Goal: Task Accomplishment & Management: Complete application form

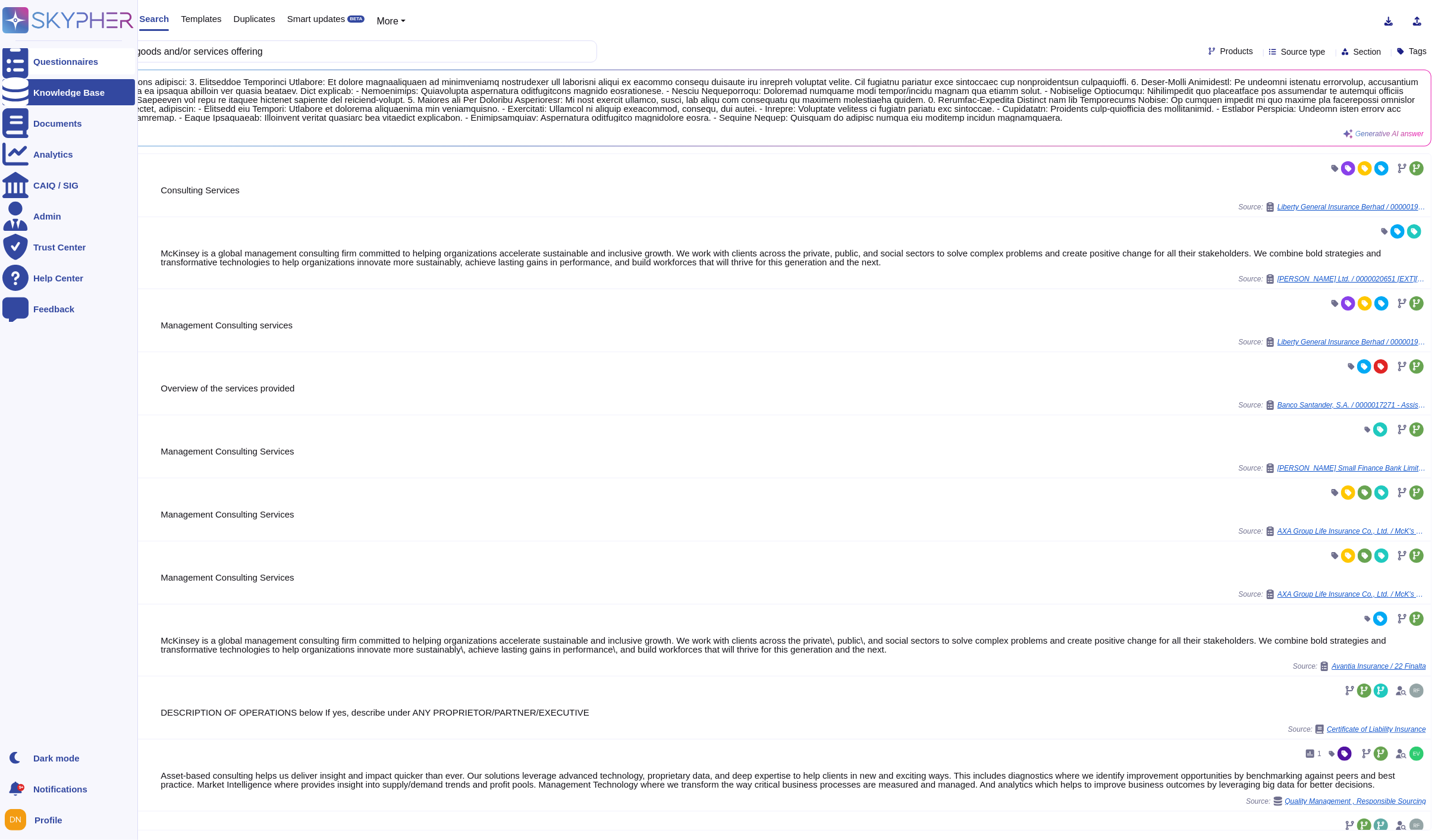
drag, startPoint x: 0, startPoint y: 0, endPoint x: 9, endPoint y: 55, distance: 55.7
click at [9, 55] on div at bounding box center [16, 61] width 26 height 26
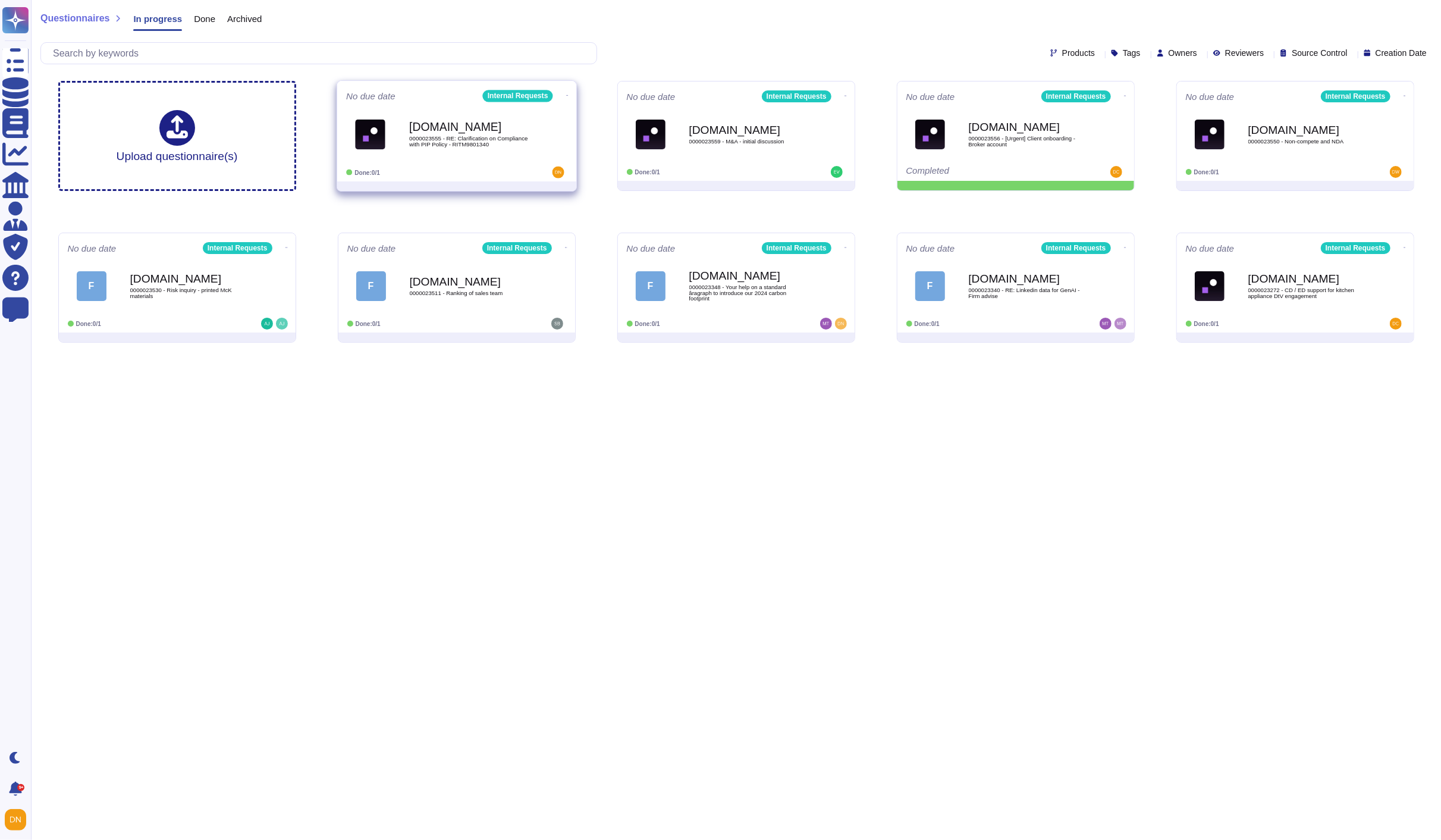
click at [471, 121] on b "[DOMAIN_NAME]" at bounding box center [469, 126] width 120 height 11
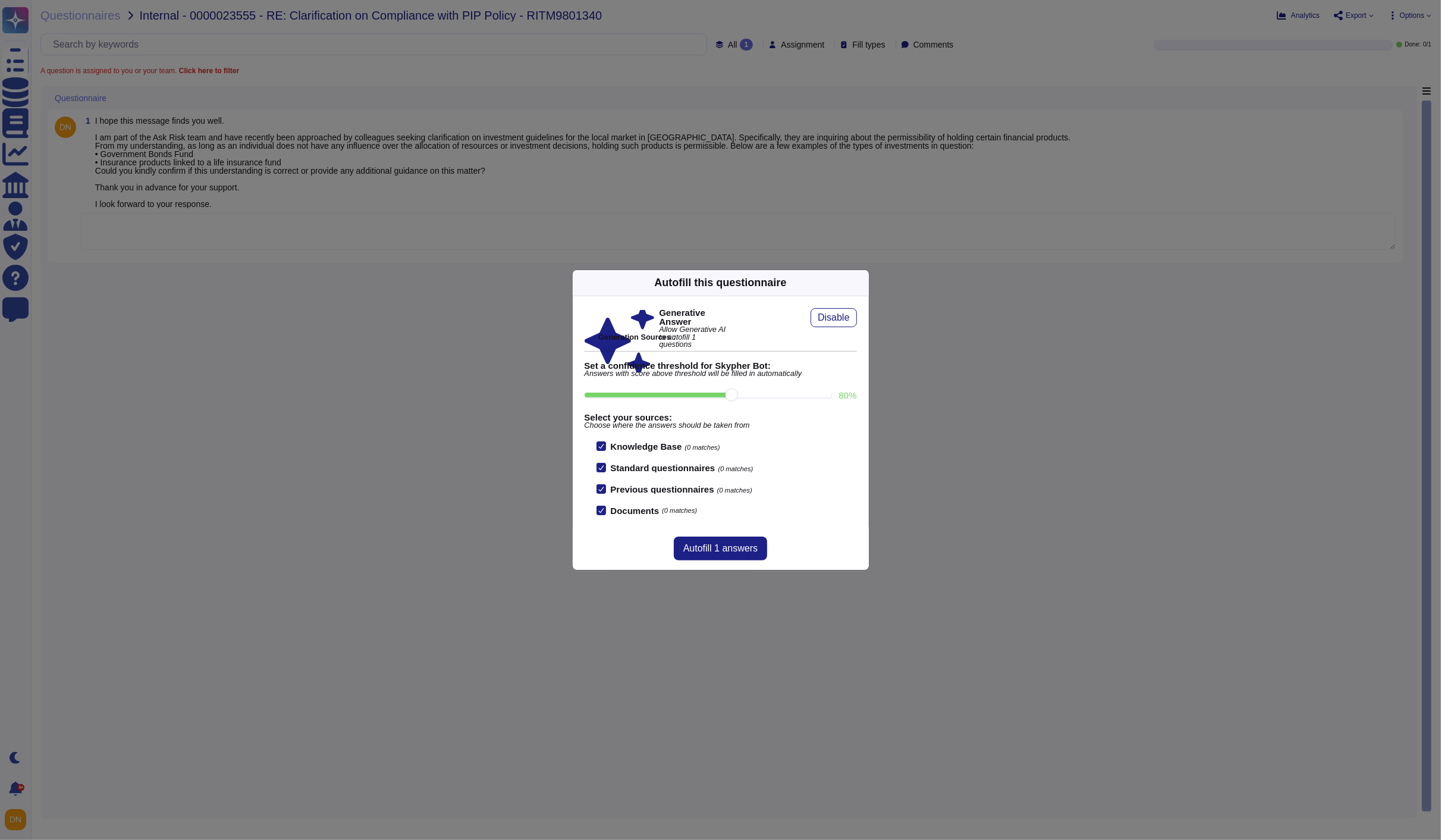
click at [862, 282] on icon at bounding box center [862, 282] width 0 height 0
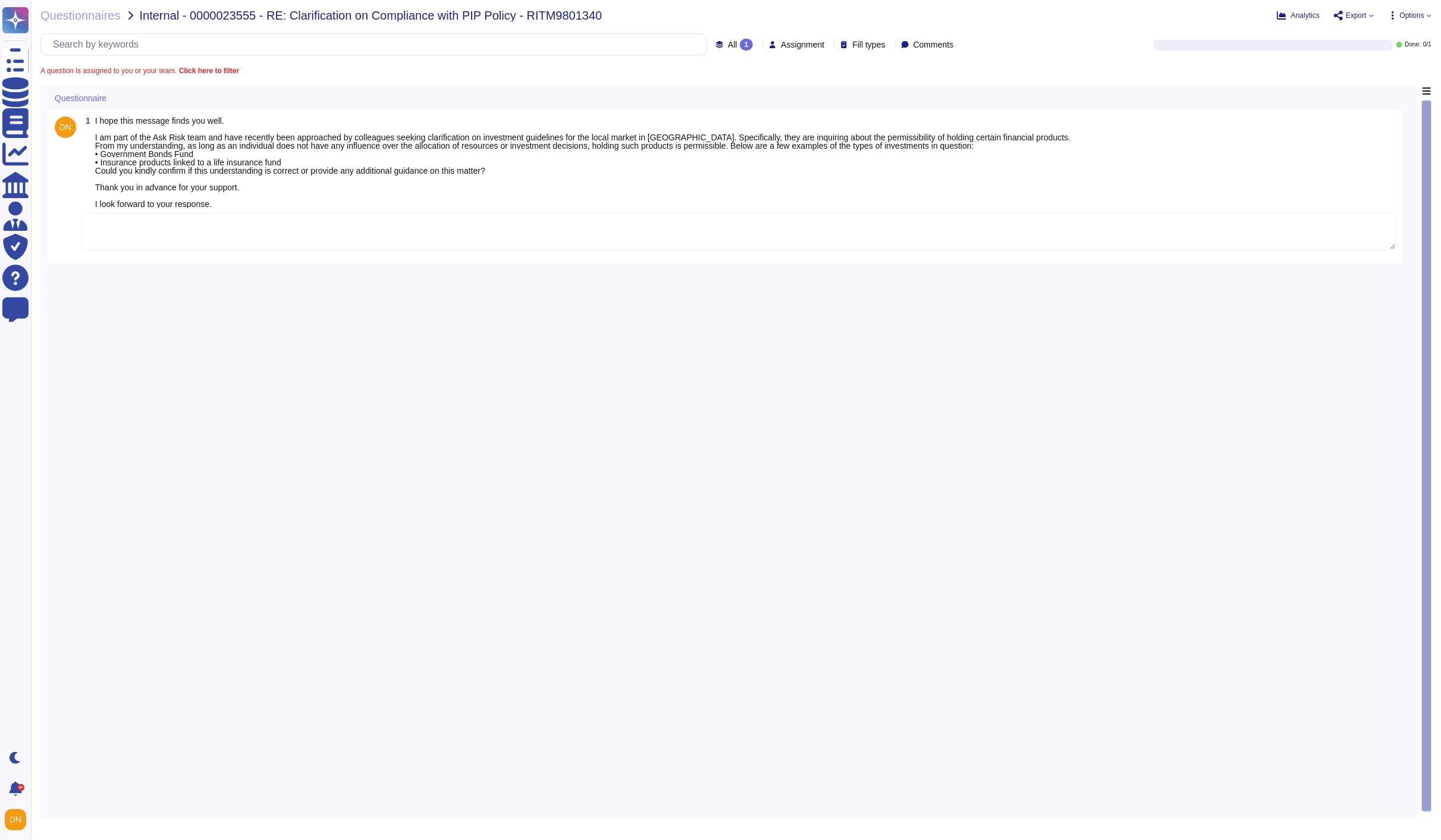
click at [628, 235] on textarea at bounding box center [738, 231] width 1315 height 37
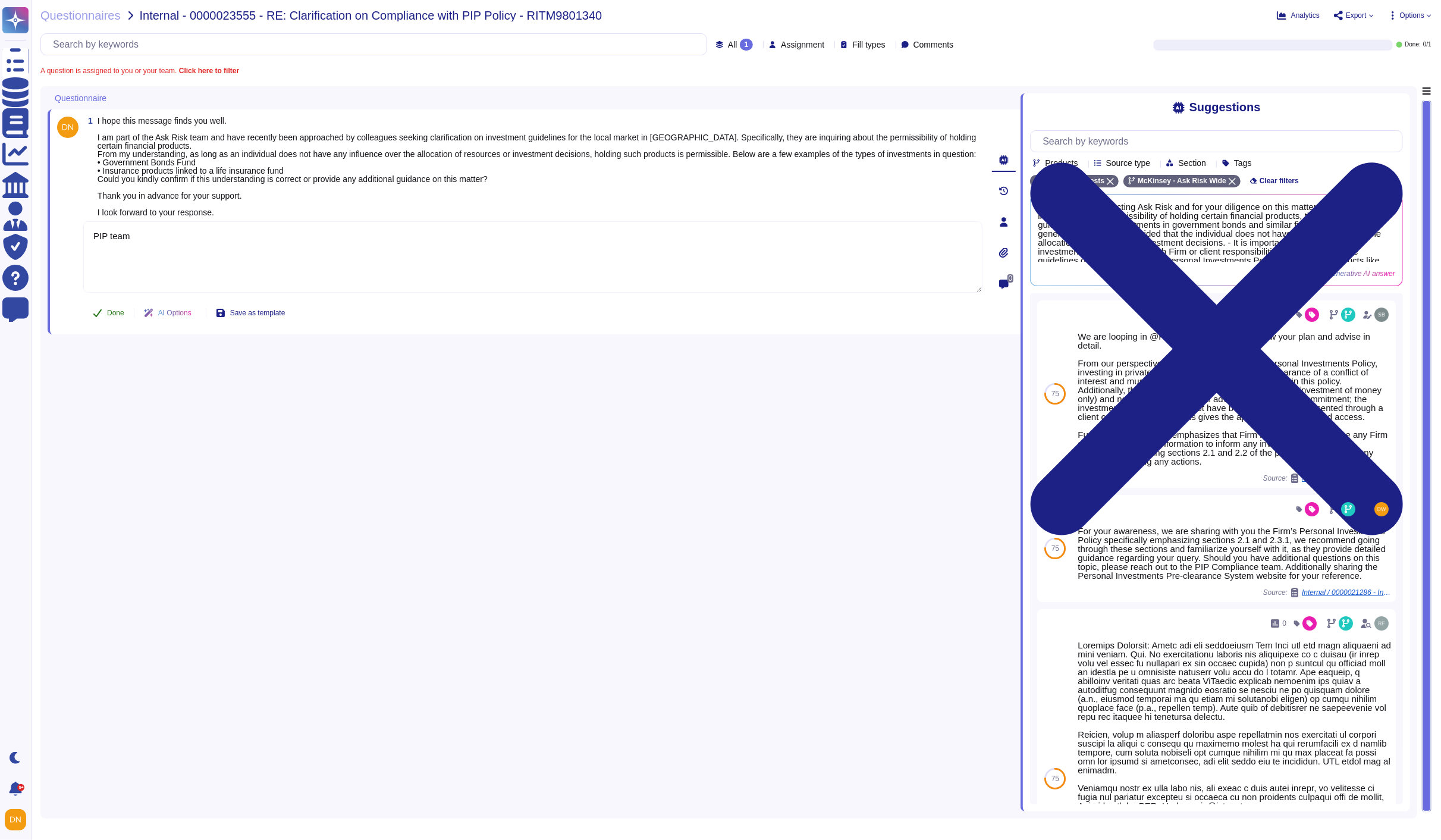
type textarea "PIP team"
click at [119, 316] on span "Done" at bounding box center [115, 313] width 17 height 7
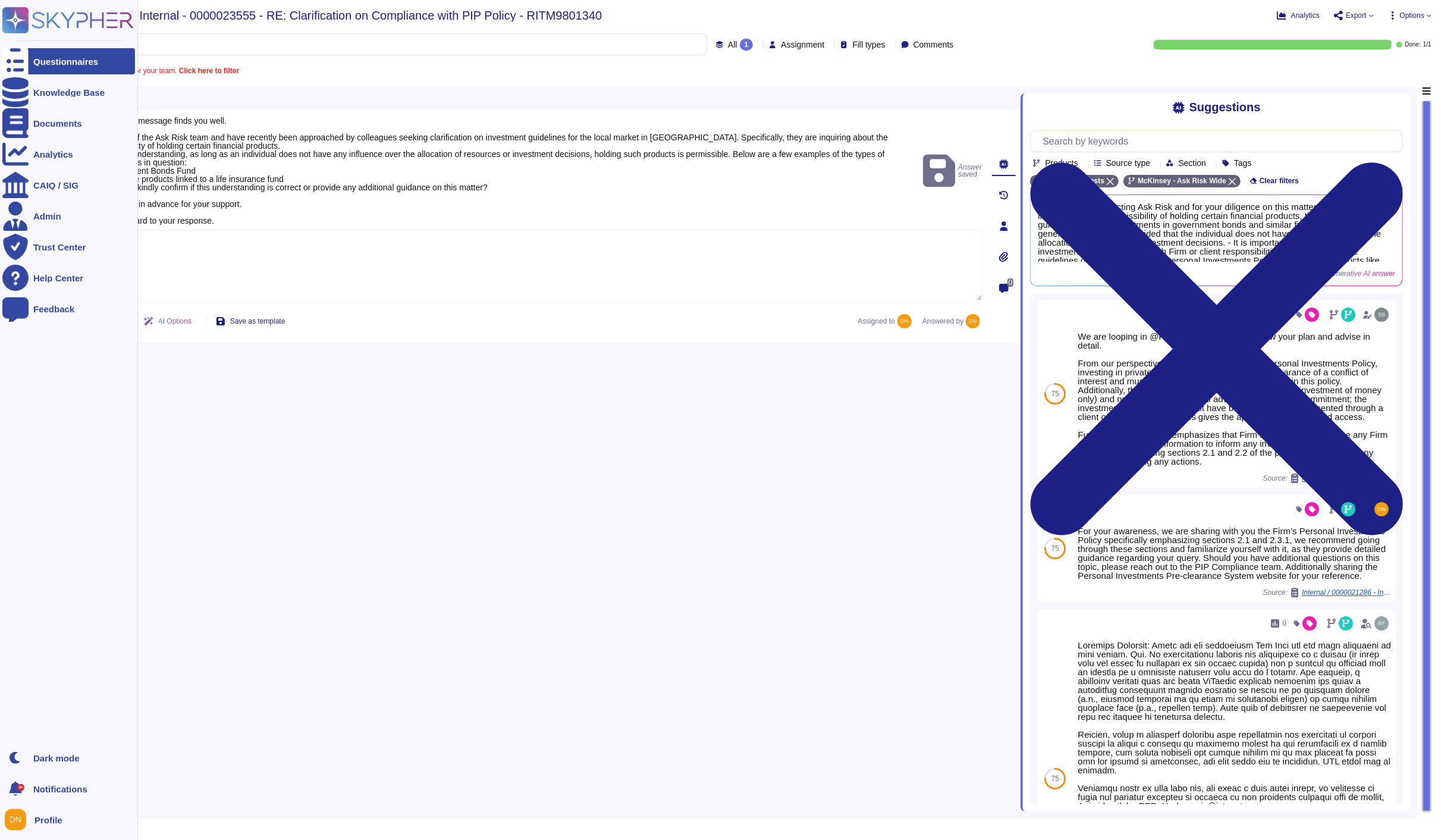
click at [20, 61] on icon at bounding box center [16, 62] width 26 height 35
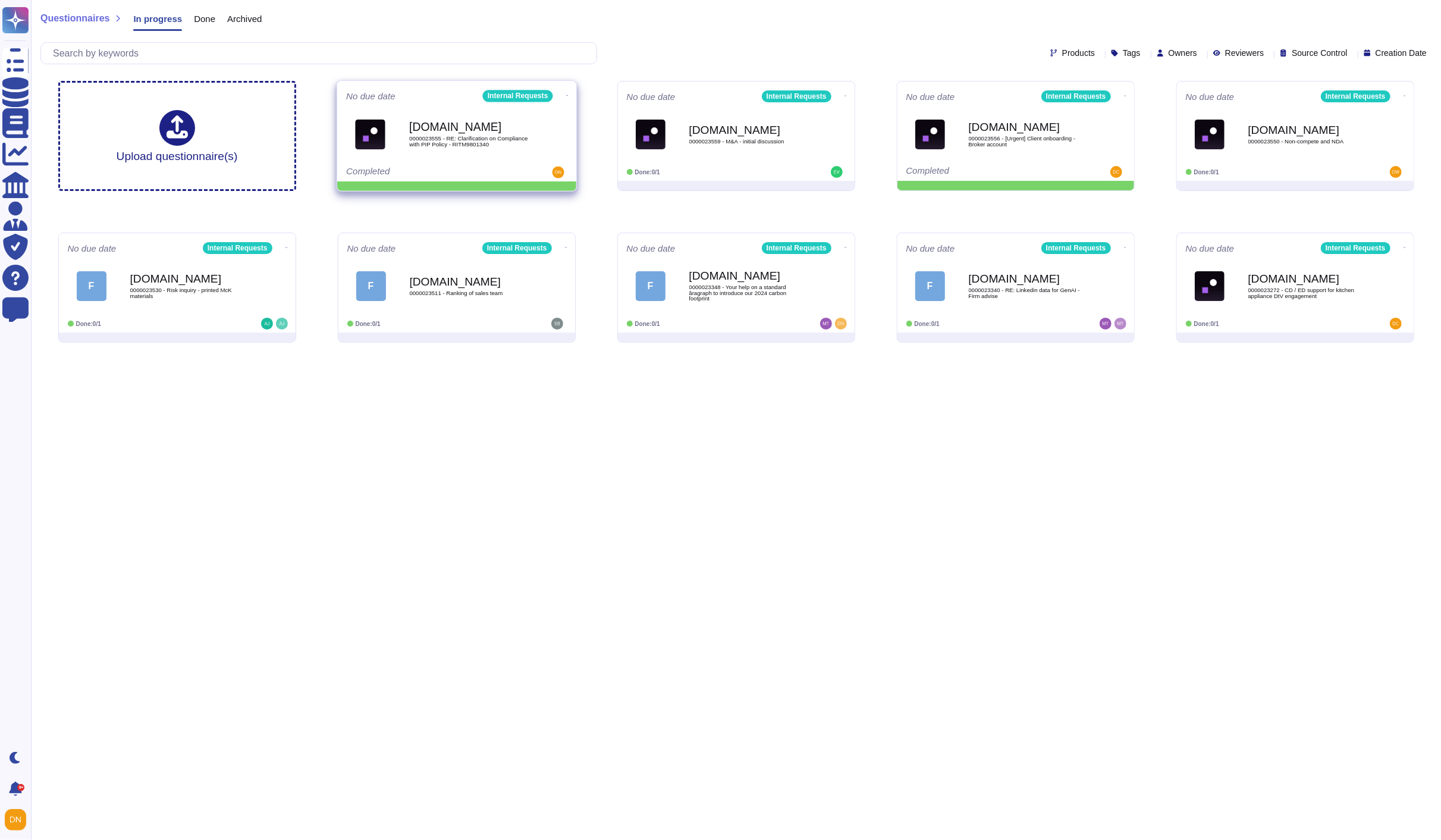
click at [566, 97] on icon at bounding box center [567, 95] width 3 height 3
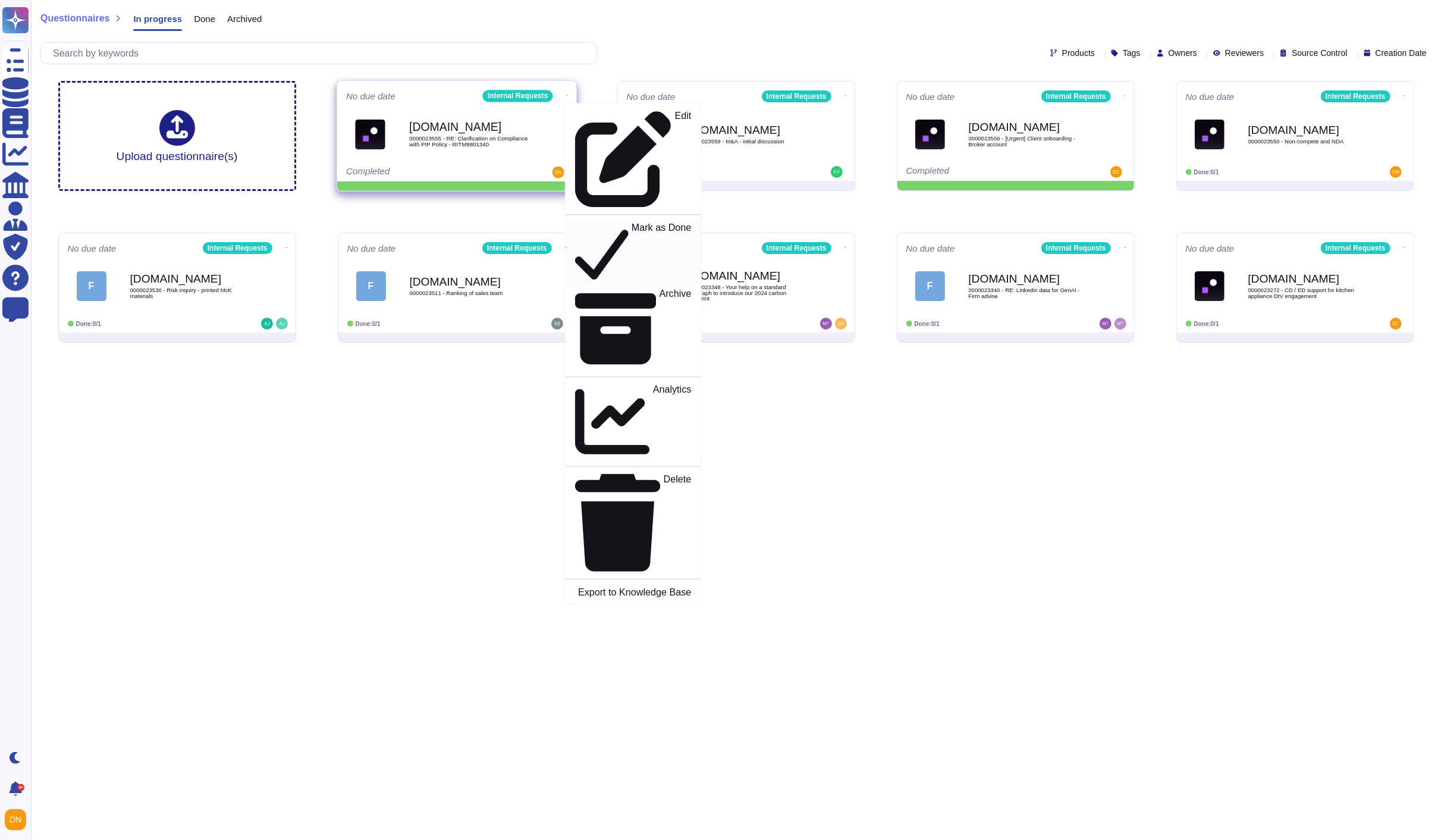
click at [631, 223] on p "Mark as Done" at bounding box center [661, 253] width 60 height 61
